Goal: Information Seeking & Learning: Learn about a topic

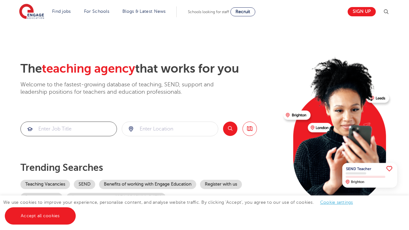
click at [96, 130] on input "search" at bounding box center [69, 129] width 96 height 14
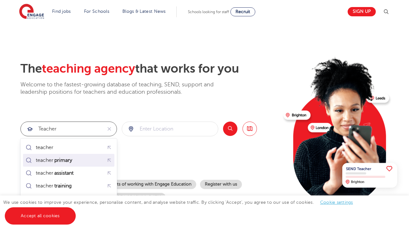
click at [82, 159] on div "teacher primary" at bounding box center [68, 160] width 89 height 10
type input "teacher primary"
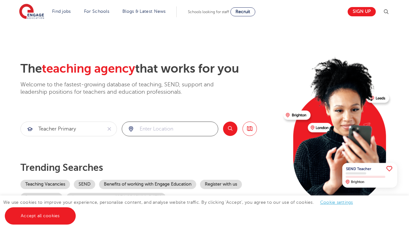
click at [160, 131] on input "search" at bounding box center [170, 129] width 96 height 14
click at [194, 139] on div "[GEOGRAPHIC_DATA]" at bounding box center [170, 147] width 96 height 18
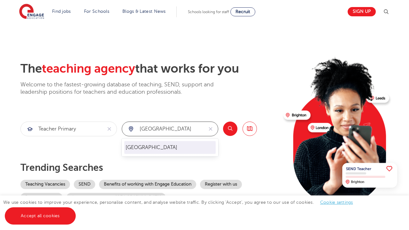
click at [196, 143] on li "[GEOGRAPHIC_DATA]" at bounding box center [169, 147] width 91 height 13
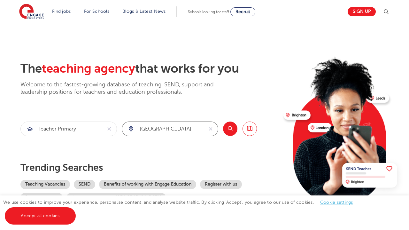
type input "[GEOGRAPHIC_DATA]"
click at [230, 128] on button "Search" at bounding box center [230, 128] width 14 height 14
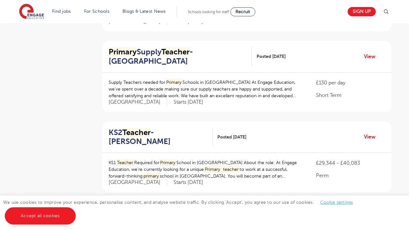
scroll to position [680, 0]
click at [227, 220] on link "2" at bounding box center [225, 223] width 3 height 6
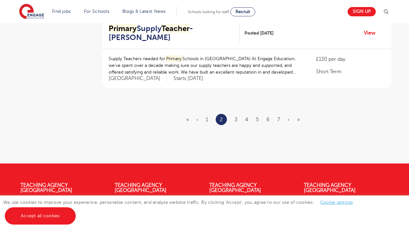
scroll to position [708, 0]
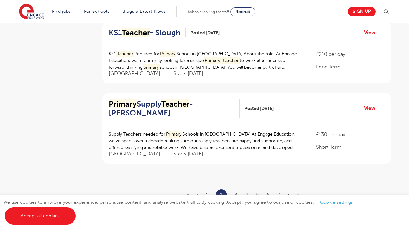
click at [233, 189] on ul "« ‹ 1 2 3 4 5 6 7 › »" at bounding box center [246, 194] width 121 height 11
click at [236, 192] on link "3" at bounding box center [235, 195] width 3 height 6
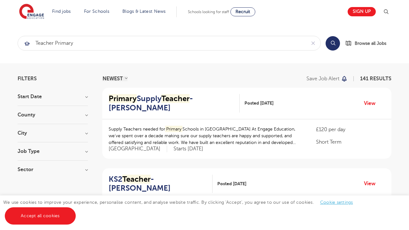
click at [81, 148] on h3 "Job Type" at bounding box center [53, 150] width 70 height 5
click at [75, 125] on section "Start Date County London 141 Hertfordshire 39 East Sussex 6 Kirklees 6 Leeds 5 …" at bounding box center [53, 139] width 70 height 91
click at [81, 113] on h3 "County" at bounding box center [53, 114] width 70 height 5
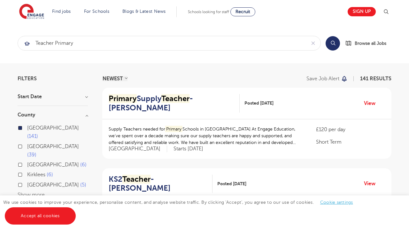
click at [82, 92] on section "Filters Start Date County London 141 Hertfordshire 39 East Sussex 6 Kirklees 6 …" at bounding box center [53, 171] width 70 height 190
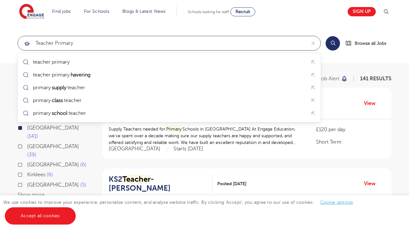
click at [37, 44] on input "teacher primary" at bounding box center [162, 43] width 288 height 14
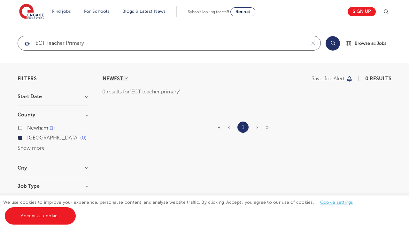
click button "Submit" at bounding box center [0, 0] width 0 height 0
drag, startPoint x: 64, startPoint y: 43, endPoint x: 48, endPoint y: 41, distance: 16.1
click at [48, 41] on input "ECT teacher primary" at bounding box center [162, 43] width 288 height 14
drag, startPoint x: 78, startPoint y: 46, endPoint x: 47, endPoint y: 41, distance: 31.1
click at [47, 41] on input "ECT primary" at bounding box center [162, 43] width 288 height 14
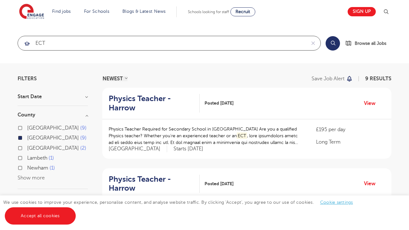
type input "ECT"
click button "Submit" at bounding box center [0, 0] width 0 height 0
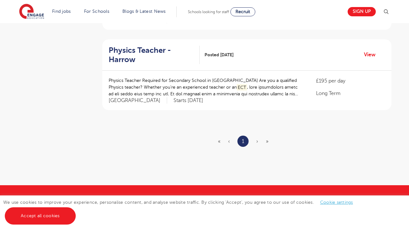
scroll to position [691, 0]
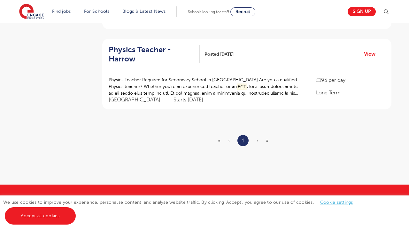
click at [254, 135] on ul "« ‹ 1 › »" at bounding box center [247, 140] width 58 height 11
click at [256, 138] on span "›" at bounding box center [257, 141] width 2 height 6
